Goal: Task Accomplishment & Management: Manage account settings

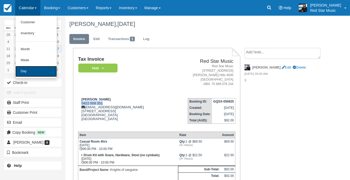
click at [26, 69] on link "Day" at bounding box center [35, 71] width 41 height 11
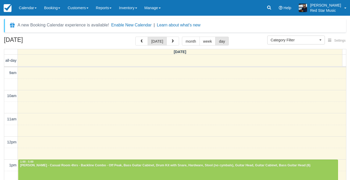
select select
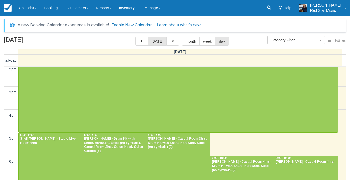
scroll to position [38, 0]
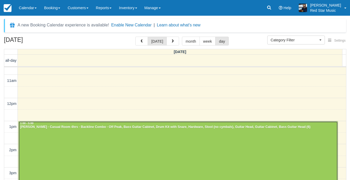
click at [139, 142] on div at bounding box center [178, 167] width 319 height 92
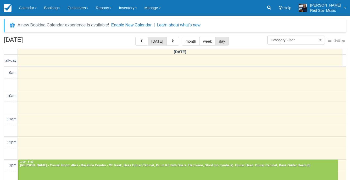
select select
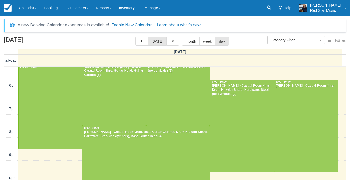
scroll to position [17, 0]
